Goal: Find specific page/section: Find specific page/section

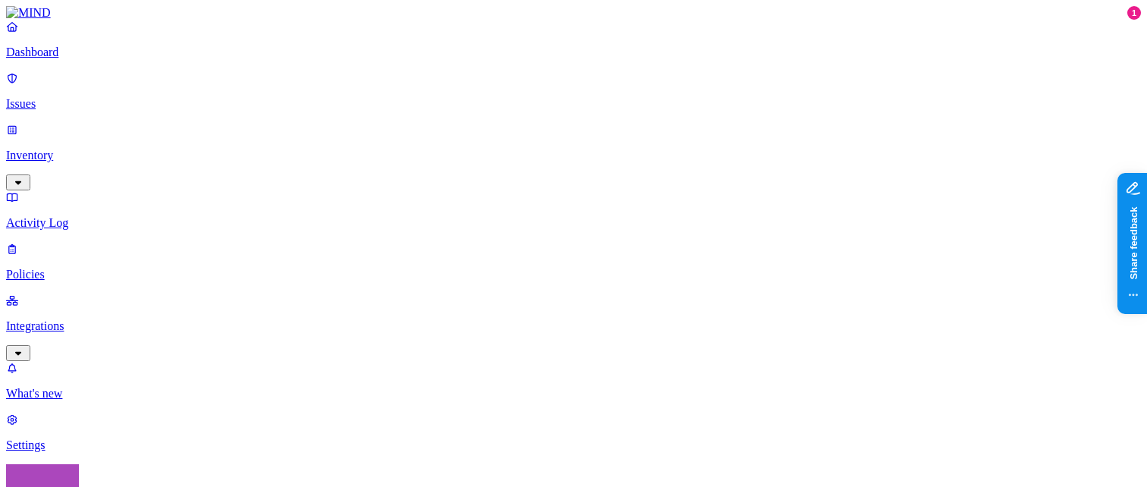
click at [109, 156] on p "Inventory" at bounding box center [573, 156] width 1135 height 14
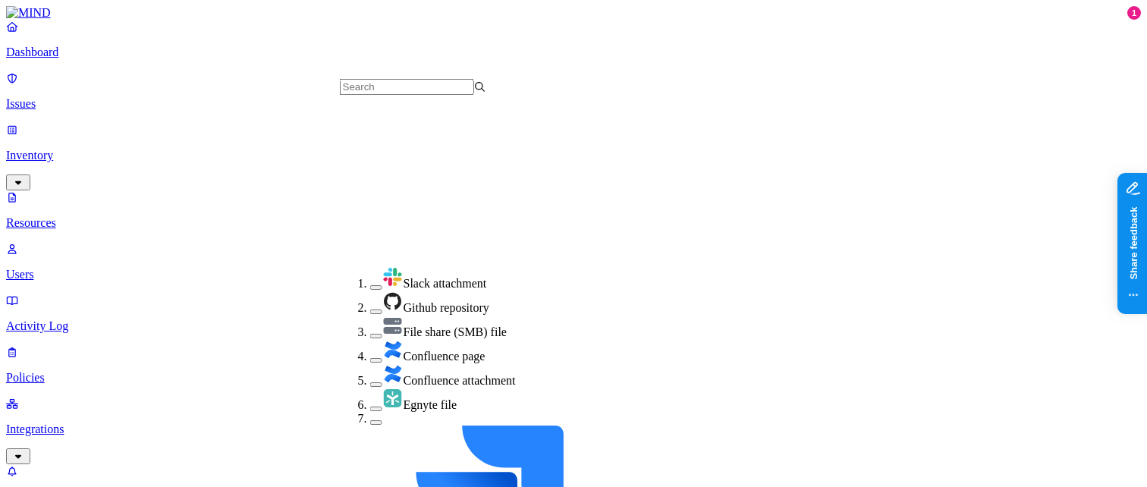
scroll to position [348, 0]
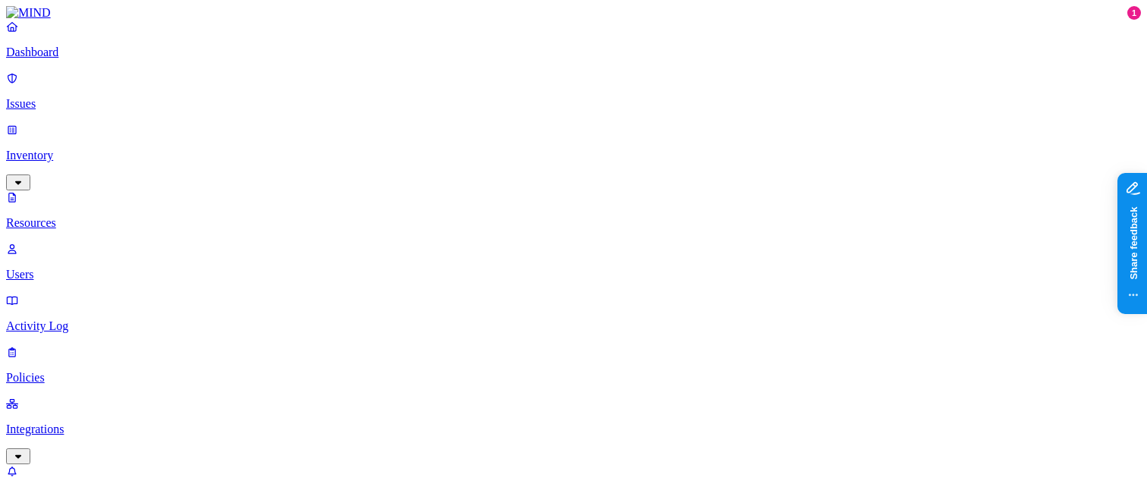
scroll to position [595, 0]
